Goal: Browse casually

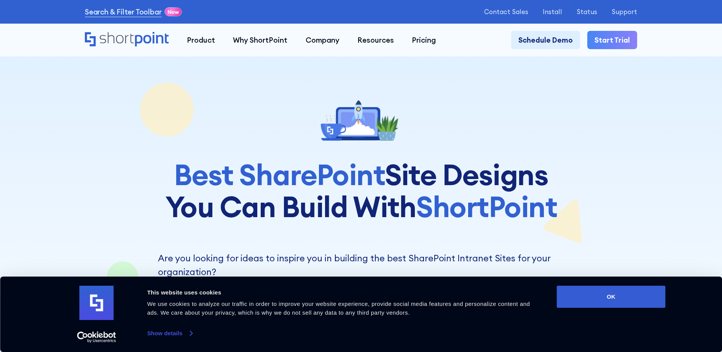
click at [170, 332] on link "Show details" at bounding box center [169, 332] width 45 height 11
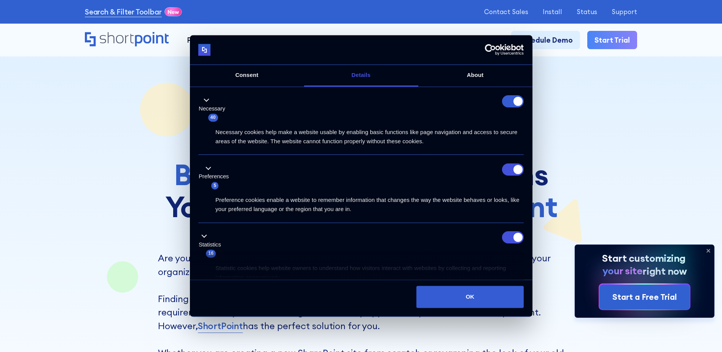
click at [513, 102] on form at bounding box center [513, 102] width 22 height 12
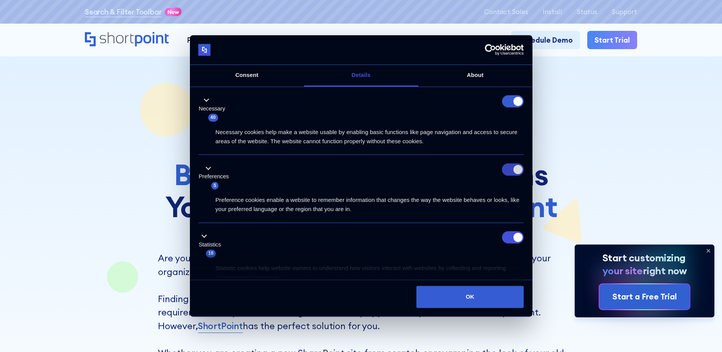
drag, startPoint x: 510, startPoint y: 166, endPoint x: 520, endPoint y: 173, distance: 11.5
click at [510, 167] on input "Preferences" at bounding box center [513, 169] width 22 height 12
checkbox input "false"
click at [516, 238] on input "Statistics" at bounding box center [513, 237] width 22 height 12
checkbox input "false"
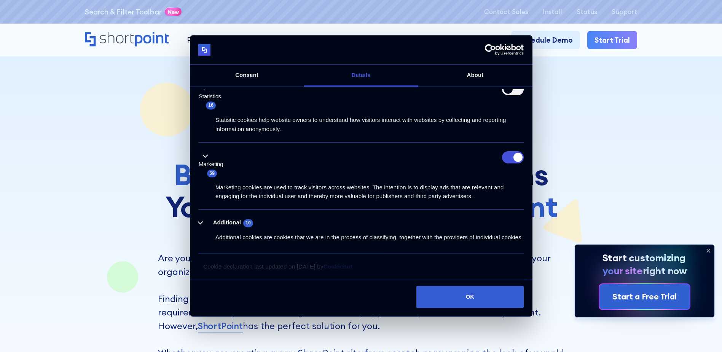
scroll to position [152, 0]
click at [511, 152] on input "Marketing" at bounding box center [513, 157] width 22 height 12
checkbox input "false"
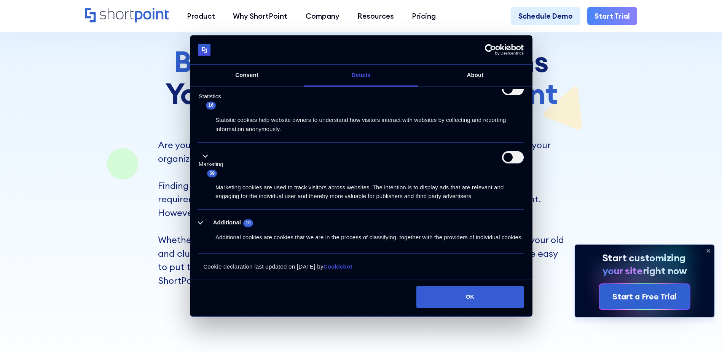
scroll to position [114, 0]
click at [464, 298] on button "OK" at bounding box center [469, 296] width 107 height 22
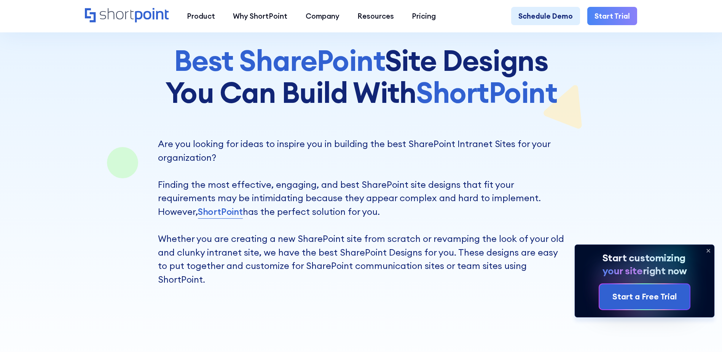
scroll to position [0, 0]
click at [710, 253] on icon at bounding box center [708, 250] width 12 height 12
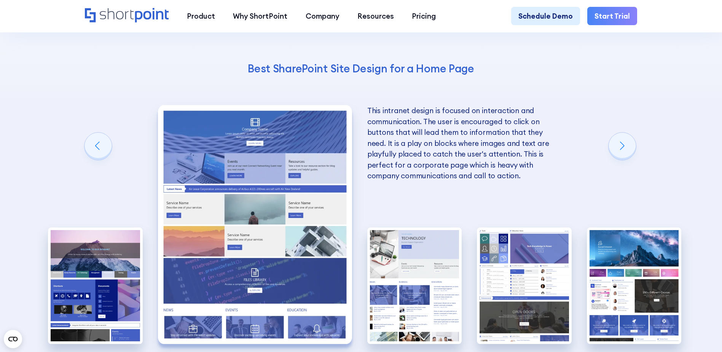
scroll to position [1789, 0]
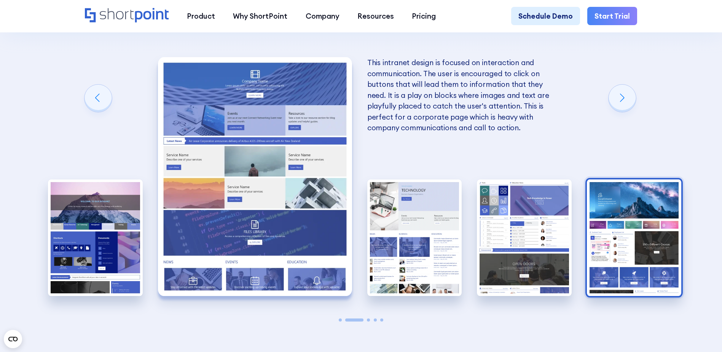
click at [636, 249] on img "5 / 5" at bounding box center [634, 237] width 95 height 116
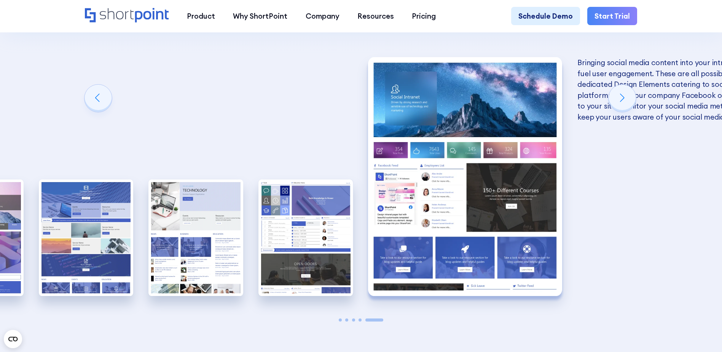
click at [446, 252] on img "5 / 5" at bounding box center [465, 176] width 194 height 238
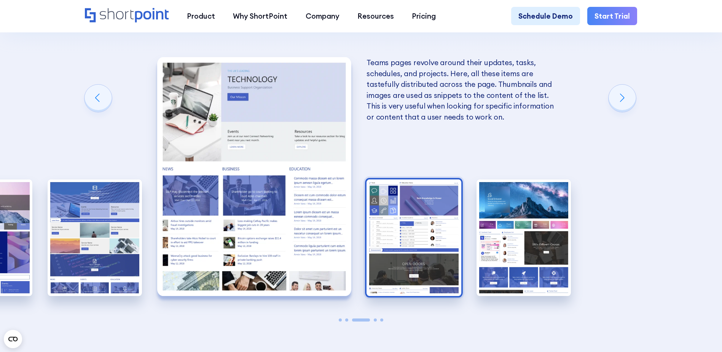
click at [420, 295] on img "4 / 5" at bounding box center [414, 237] width 95 height 116
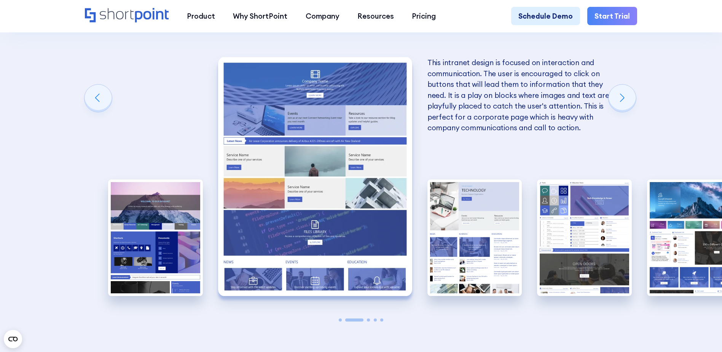
click at [374, 285] on img "2 / 5" at bounding box center [315, 176] width 194 height 238
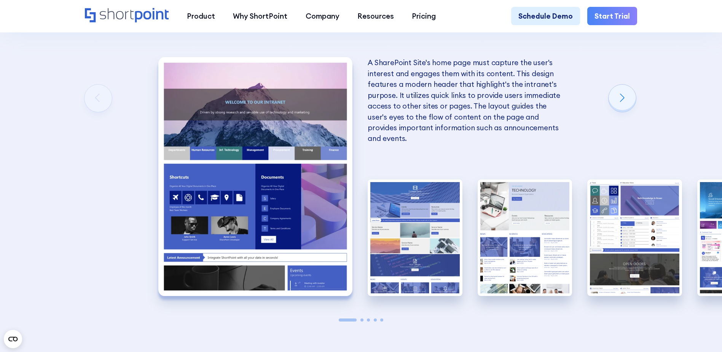
click at [314, 153] on img "1 / 5" at bounding box center [255, 176] width 194 height 238
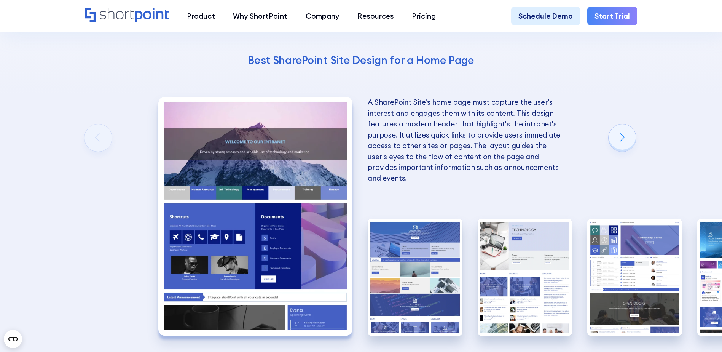
scroll to position [1713, 0]
